Goal: Task Accomplishment & Management: Manage account settings

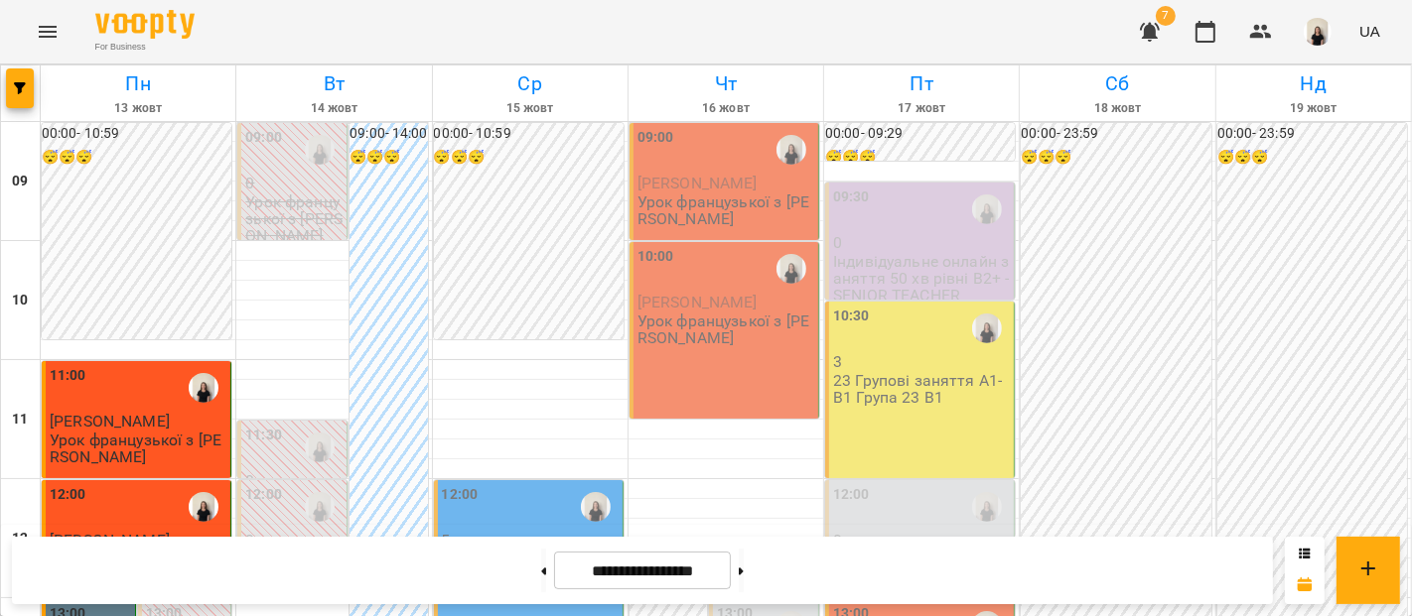
scroll to position [999, 0]
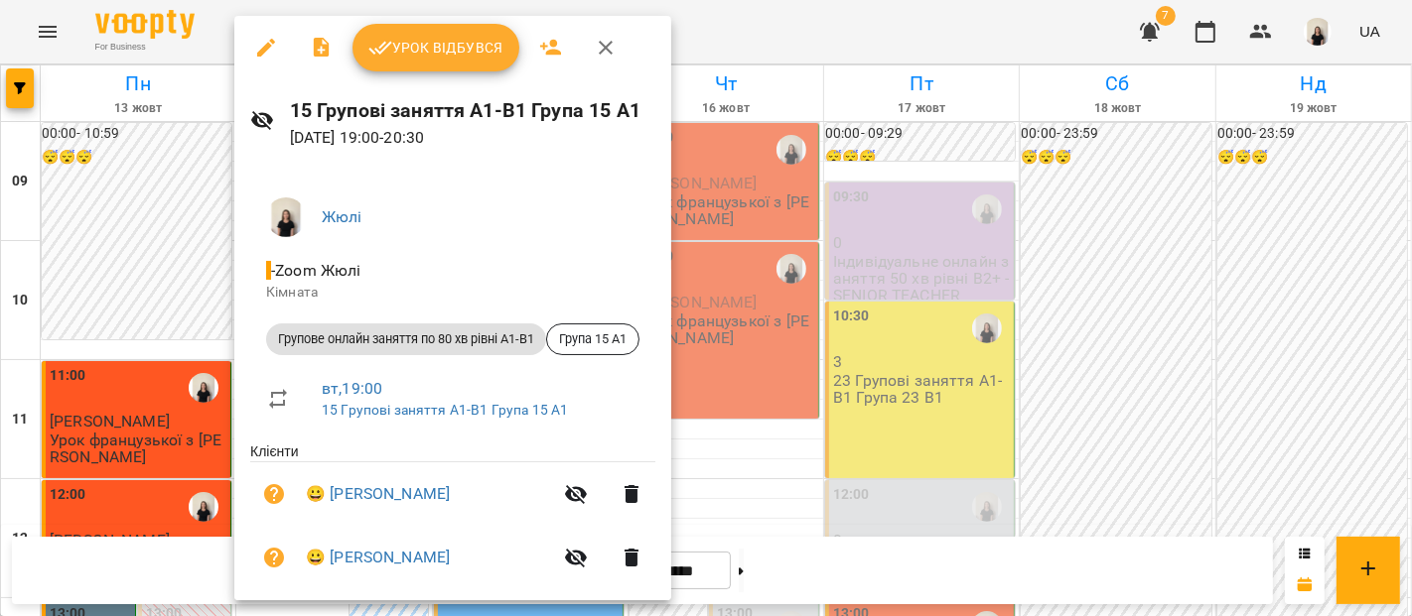
click at [465, 41] on span "Урок відбувся" at bounding box center [435, 48] width 135 height 24
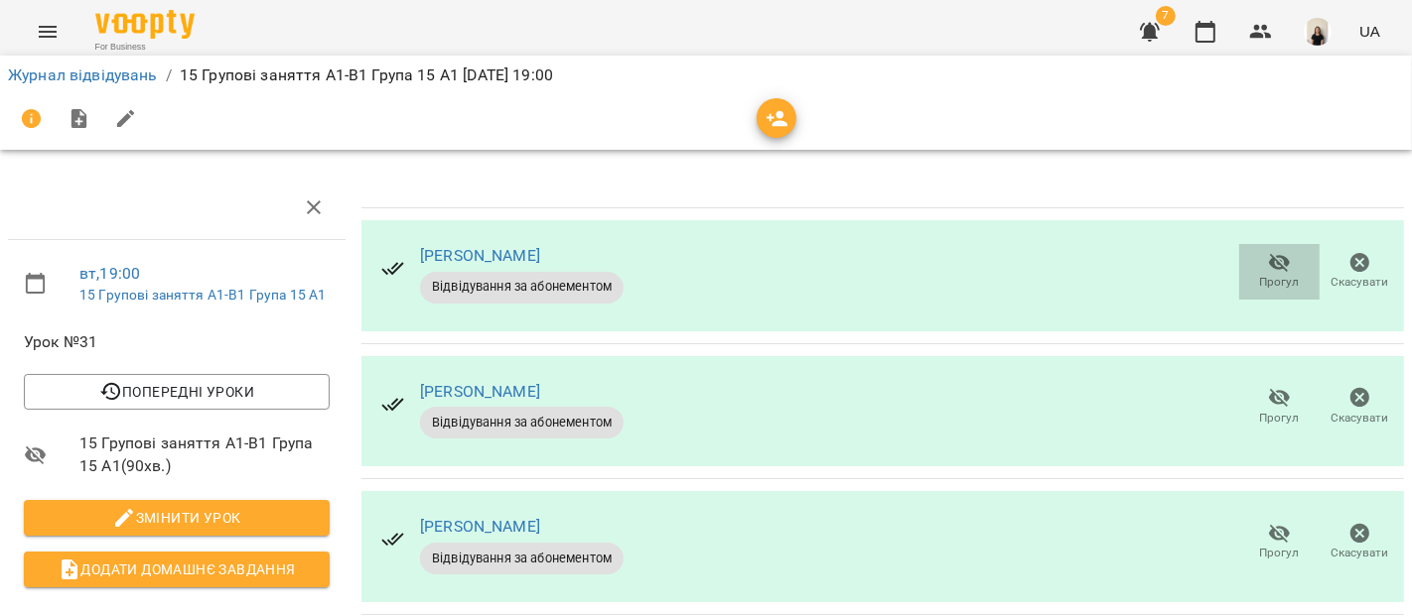
click at [1277, 290] on span "Прогул" at bounding box center [1280, 282] width 40 height 17
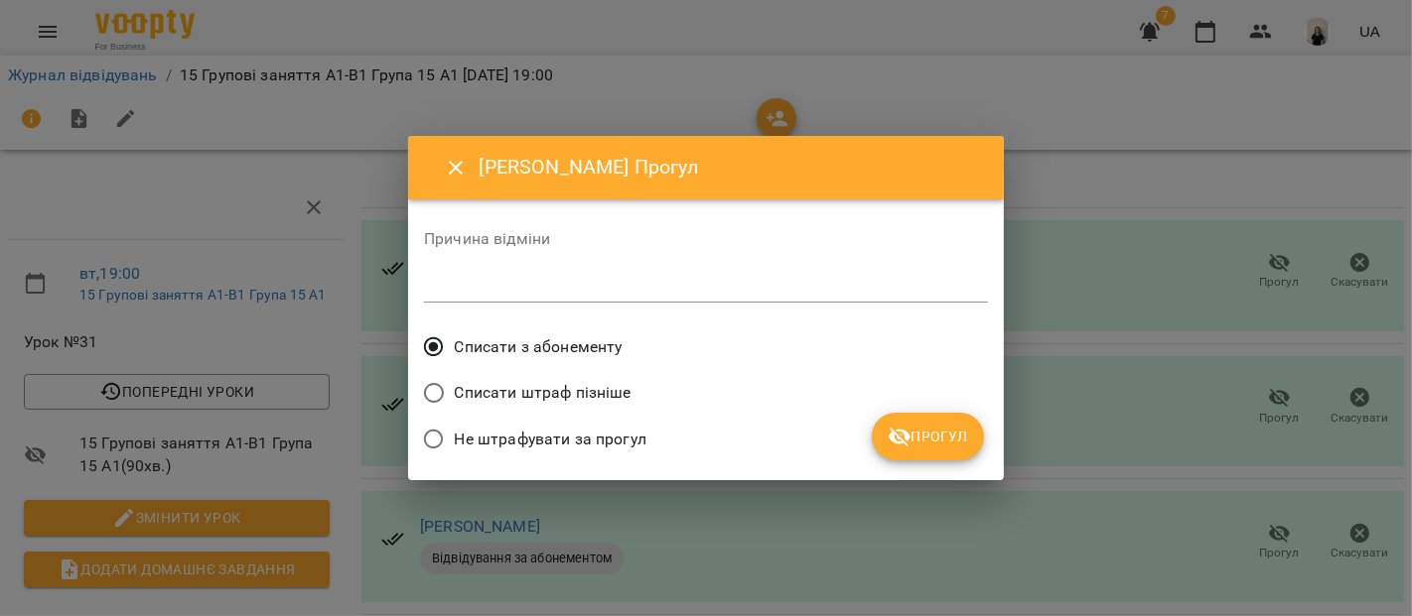
click at [943, 430] on span "Прогул" at bounding box center [927, 437] width 80 height 24
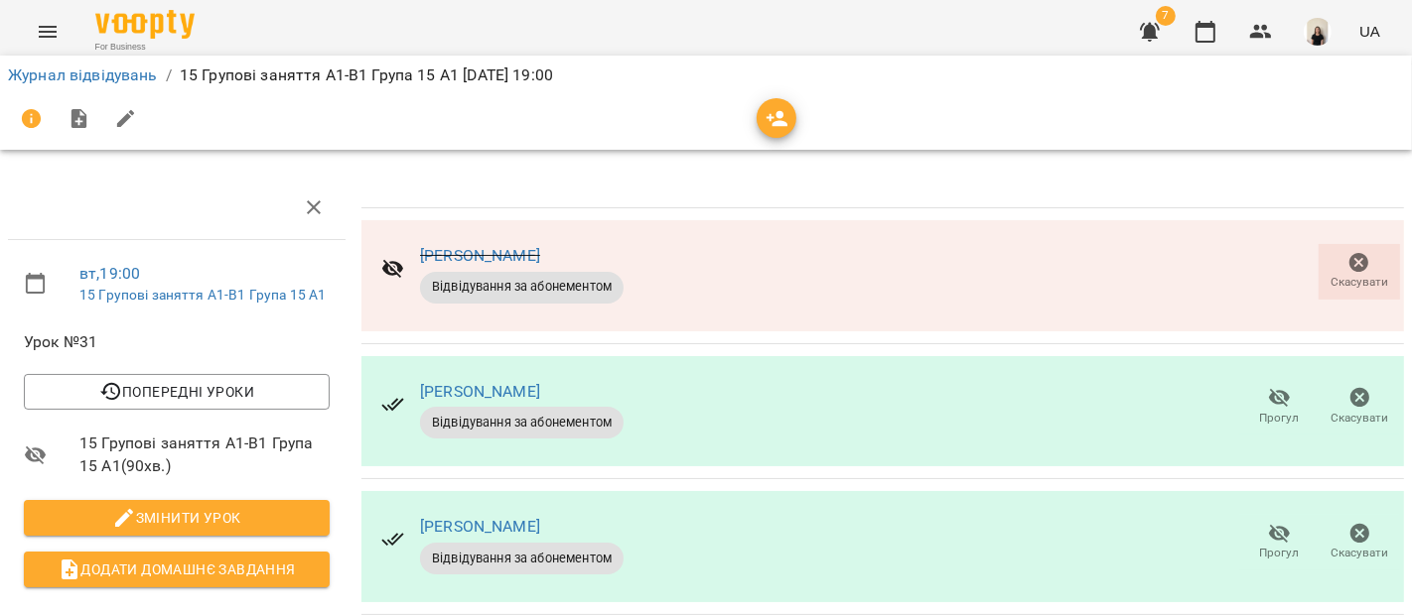
click at [1282, 389] on span "Прогул" at bounding box center [1279, 406] width 57 height 40
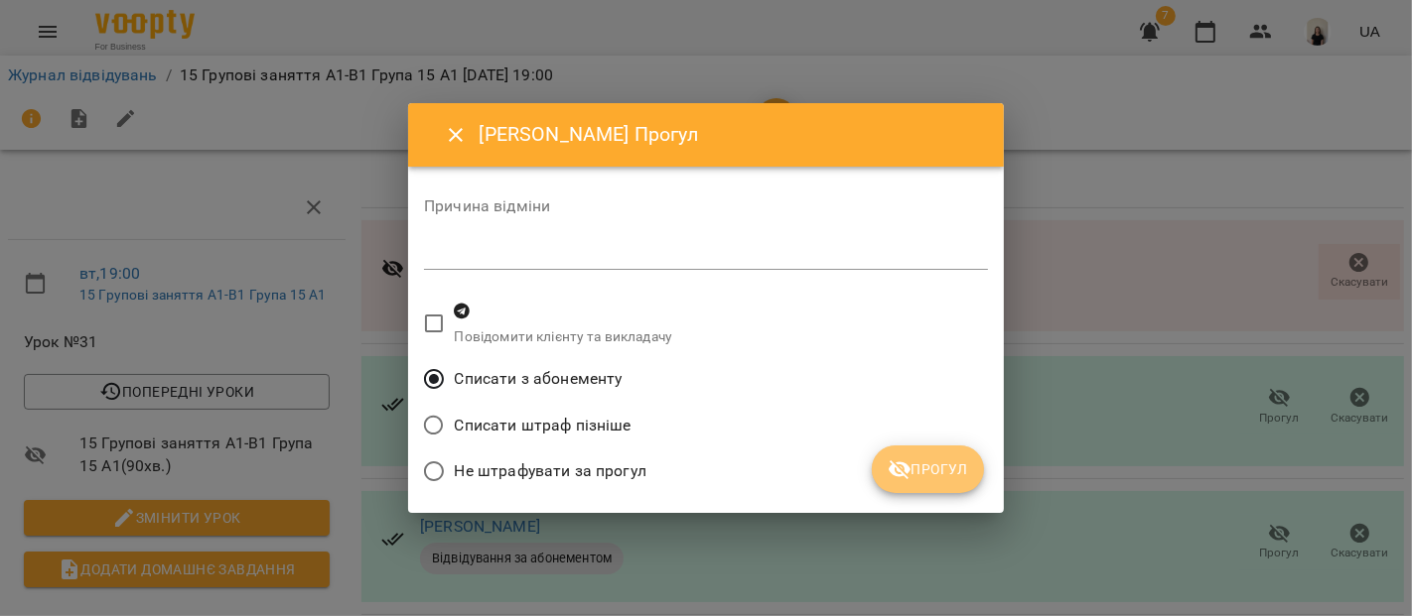
click at [952, 458] on span "Прогул" at bounding box center [927, 470] width 80 height 24
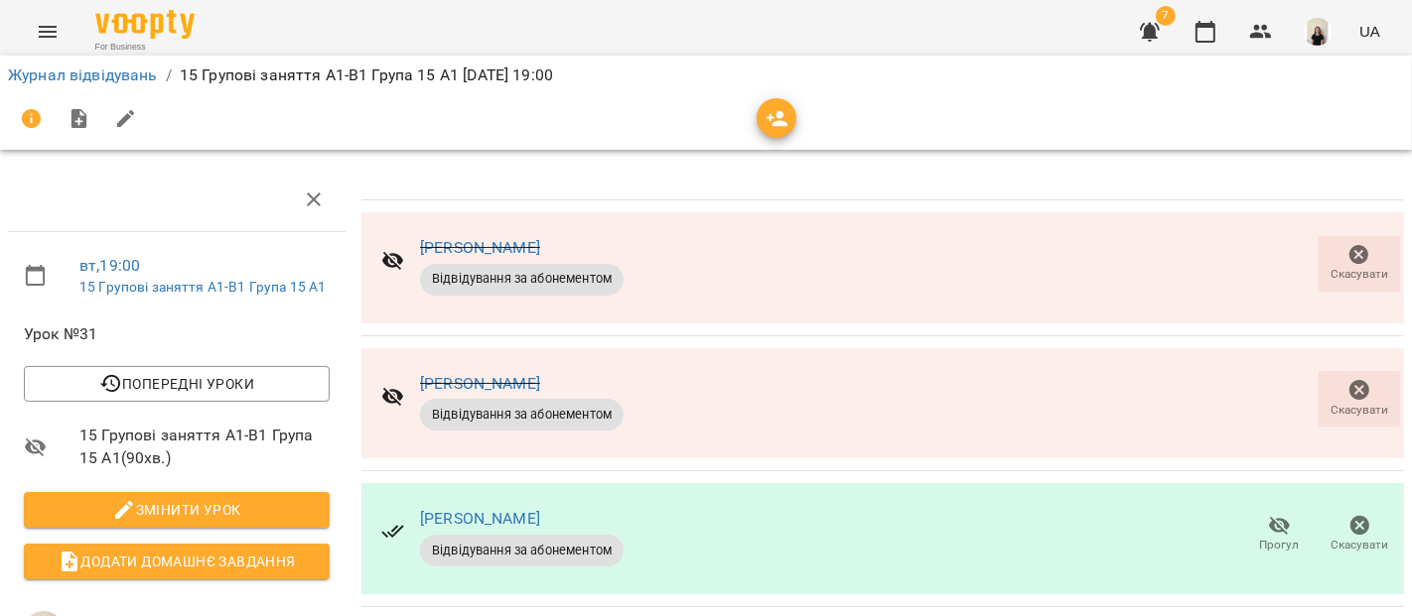
scroll to position [418, 0]
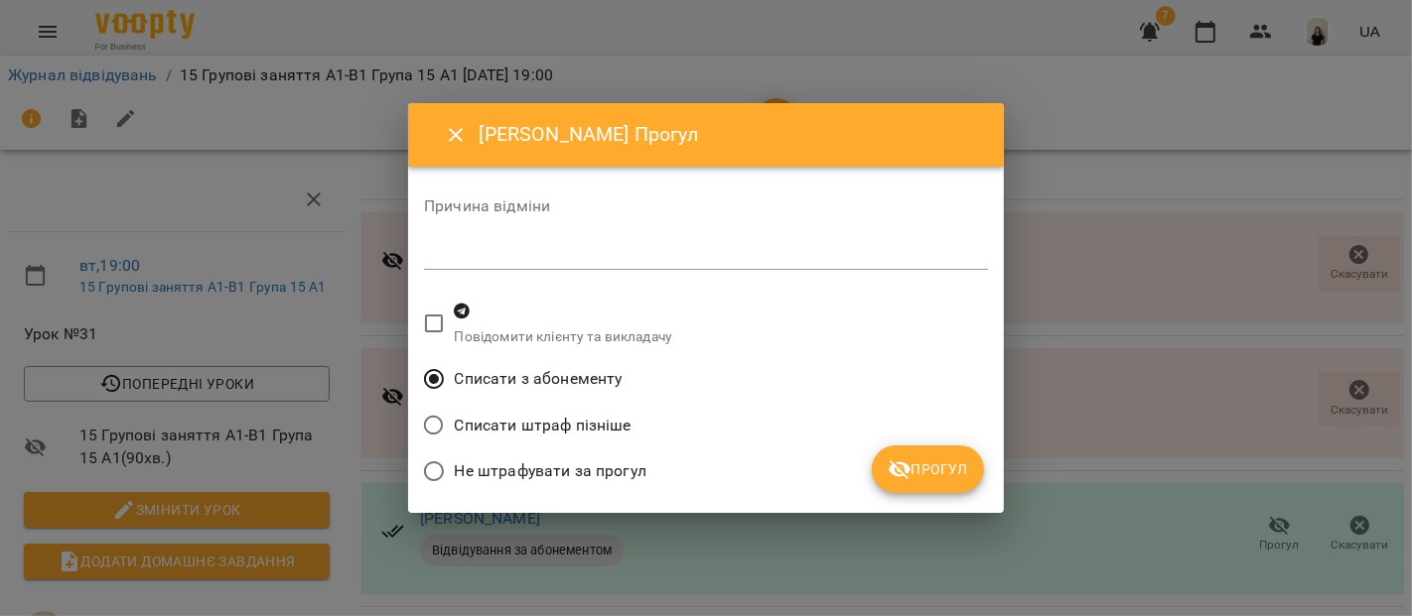
click at [945, 480] on span "Прогул" at bounding box center [927, 470] width 80 height 24
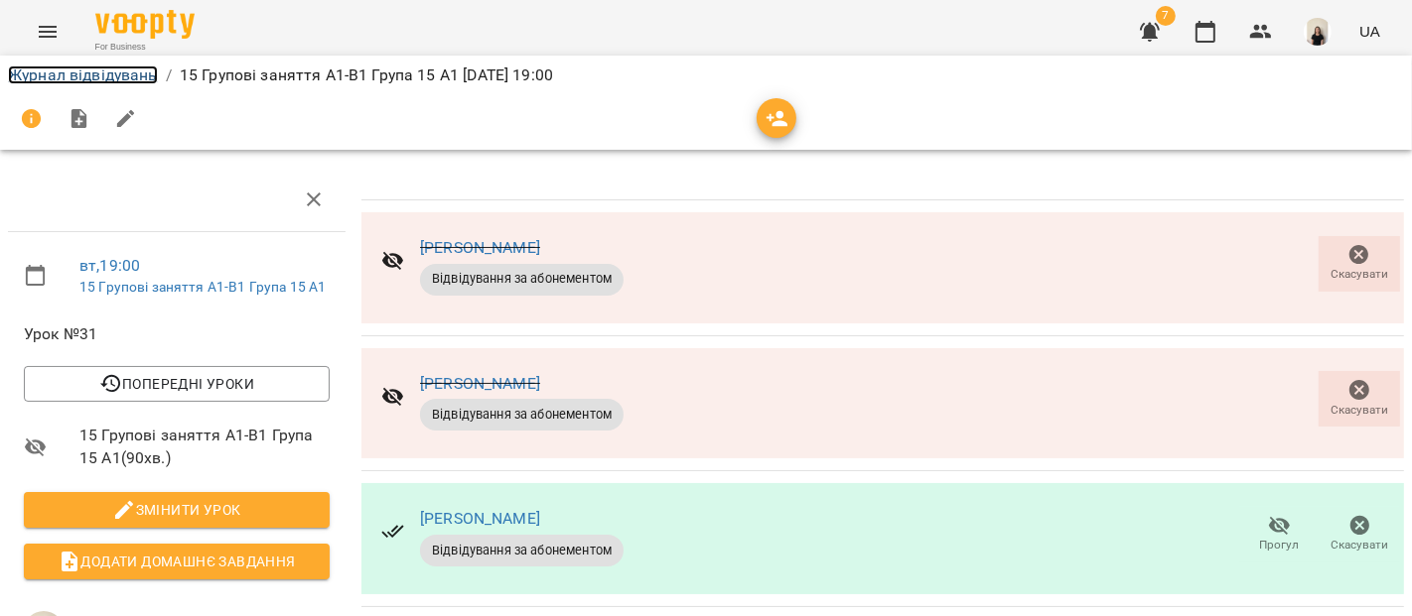
click at [114, 68] on link "Журнал відвідувань" at bounding box center [83, 75] width 150 height 19
